Goal: Task Accomplishment & Management: Complete application form

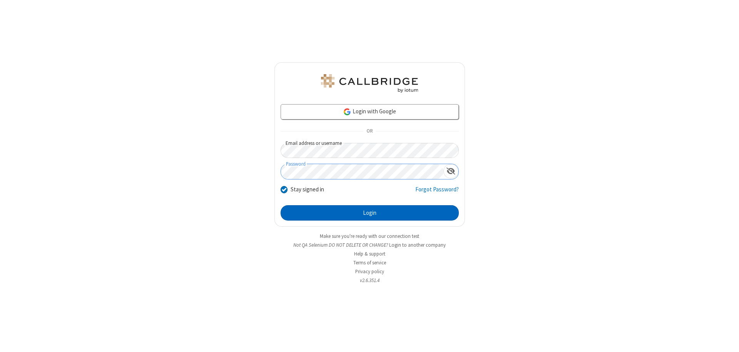
click at [369, 213] on button "Login" at bounding box center [370, 212] width 178 height 15
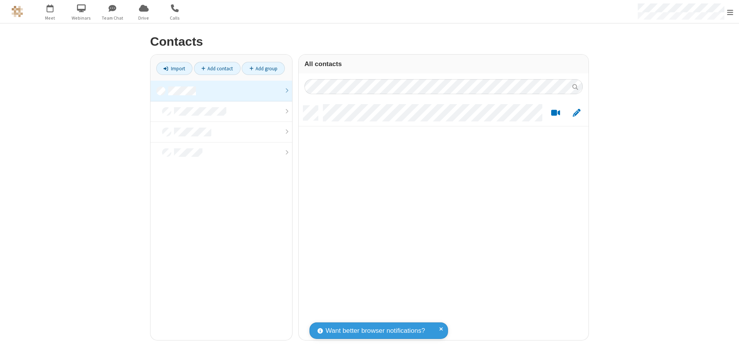
scroll to position [235, 284]
click at [221, 91] on link at bounding box center [221, 91] width 142 height 21
click at [217, 68] on link "Add contact" at bounding box center [217, 68] width 47 height 13
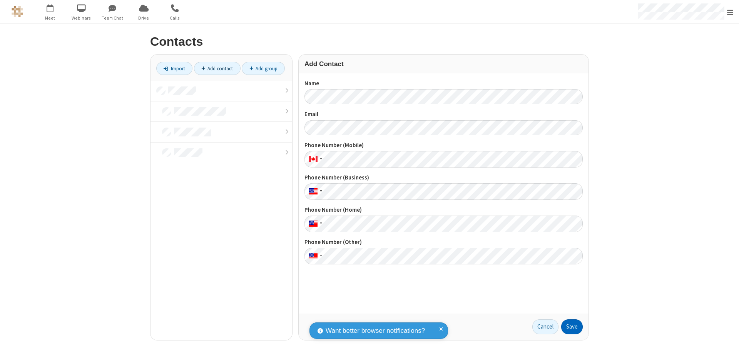
click at [572, 327] on button "Save" at bounding box center [572, 327] width 22 height 15
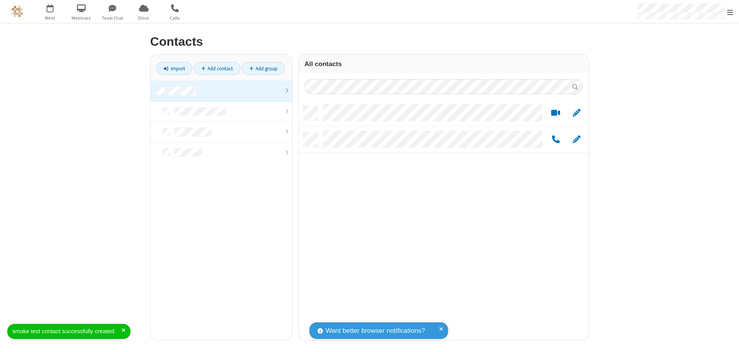
scroll to position [235, 284]
click at [217, 68] on link "Add contact" at bounding box center [217, 68] width 47 height 13
